Goal: Task Accomplishment & Management: Manage account settings

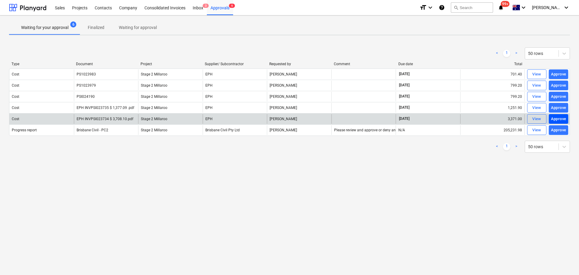
click at [556, 117] on div "Approve" at bounding box center [558, 118] width 15 height 7
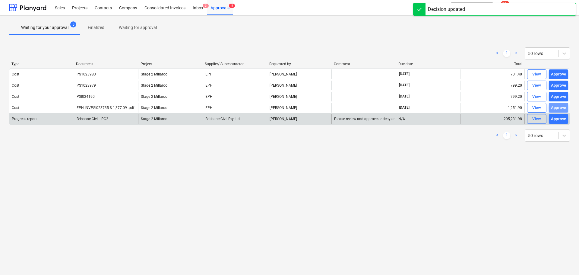
click at [554, 109] on div "Approve" at bounding box center [558, 107] width 15 height 7
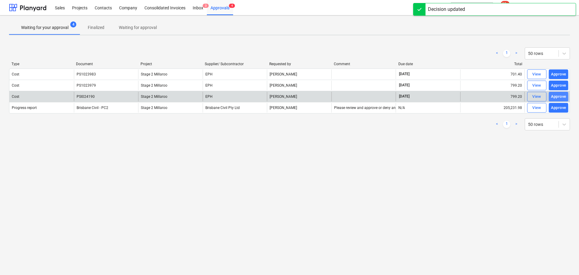
click at [556, 95] on div "Approve" at bounding box center [558, 96] width 15 height 7
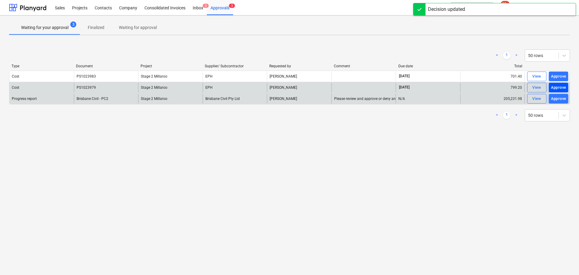
click at [556, 86] on div "Approve" at bounding box center [558, 87] width 15 height 7
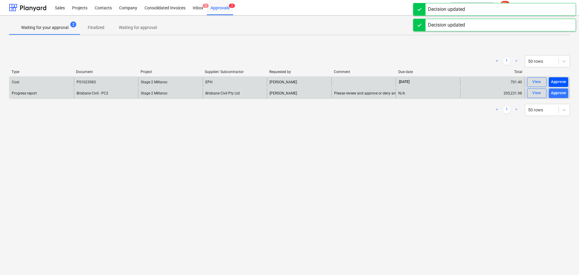
click at [557, 83] on div "Approve" at bounding box center [558, 81] width 15 height 7
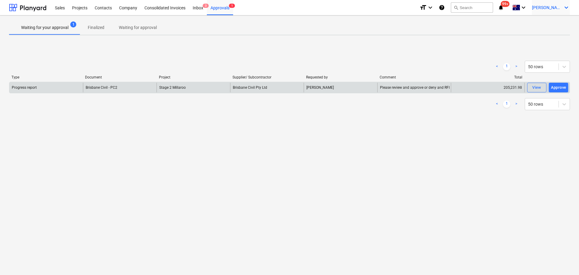
click at [563, 7] on icon "keyboard_arrow_down" at bounding box center [565, 7] width 7 height 7
click at [539, 34] on div "Log out" at bounding box center [551, 33] width 36 height 10
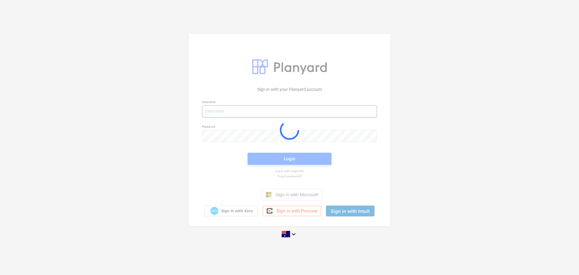
type input "[EMAIL_ADDRESS][DOMAIN_NAME]"
